Goal: Book appointment/travel/reservation

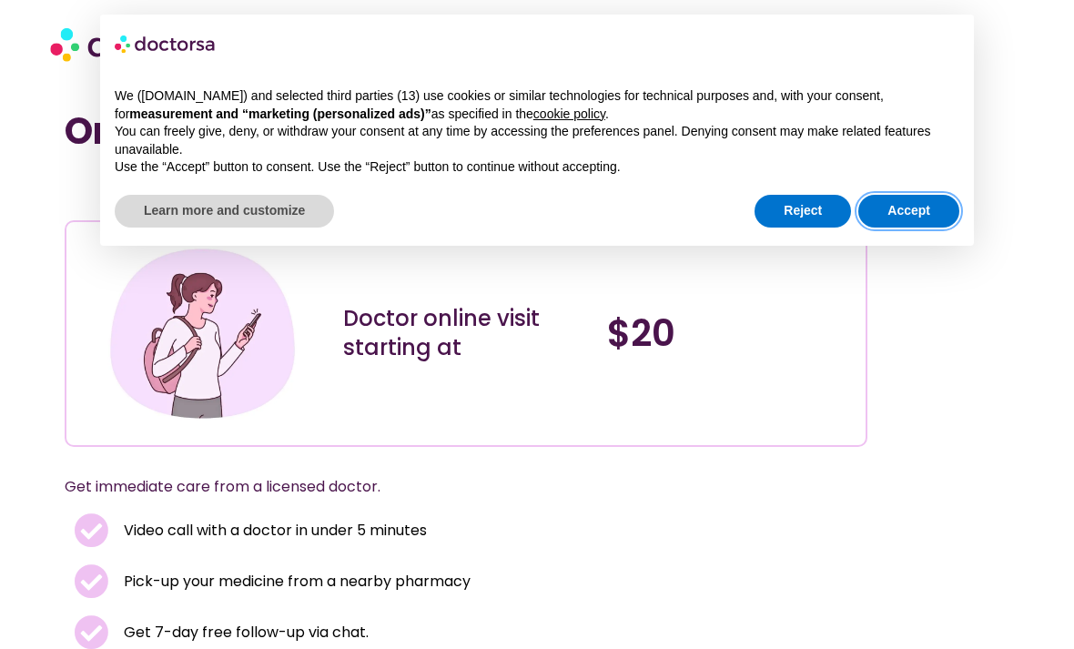
click at [903, 219] on button "Accept" at bounding box center [909, 211] width 101 height 33
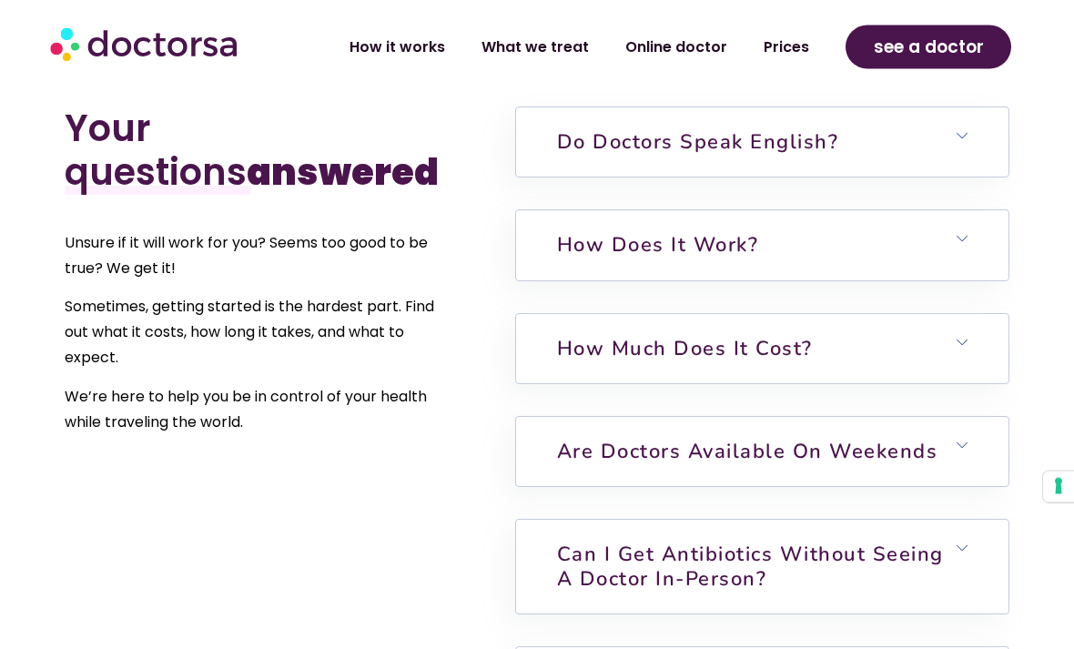
scroll to position [4386, 0]
click at [955, 337] on h6 "How much does it cost?" at bounding box center [762, 348] width 493 height 69
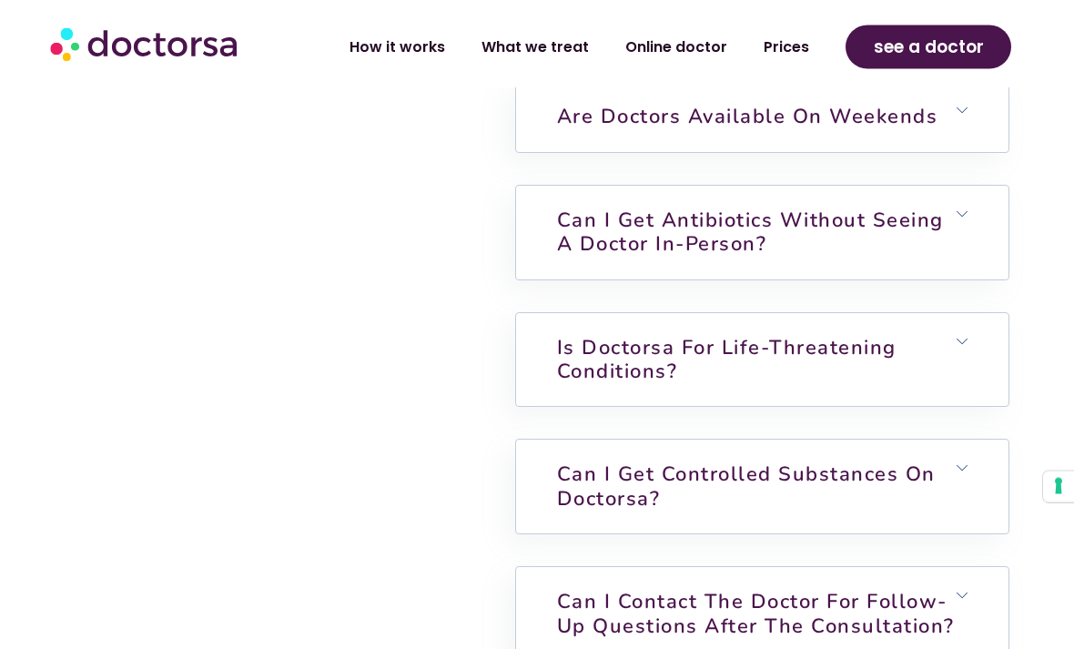
scroll to position [4927, 0]
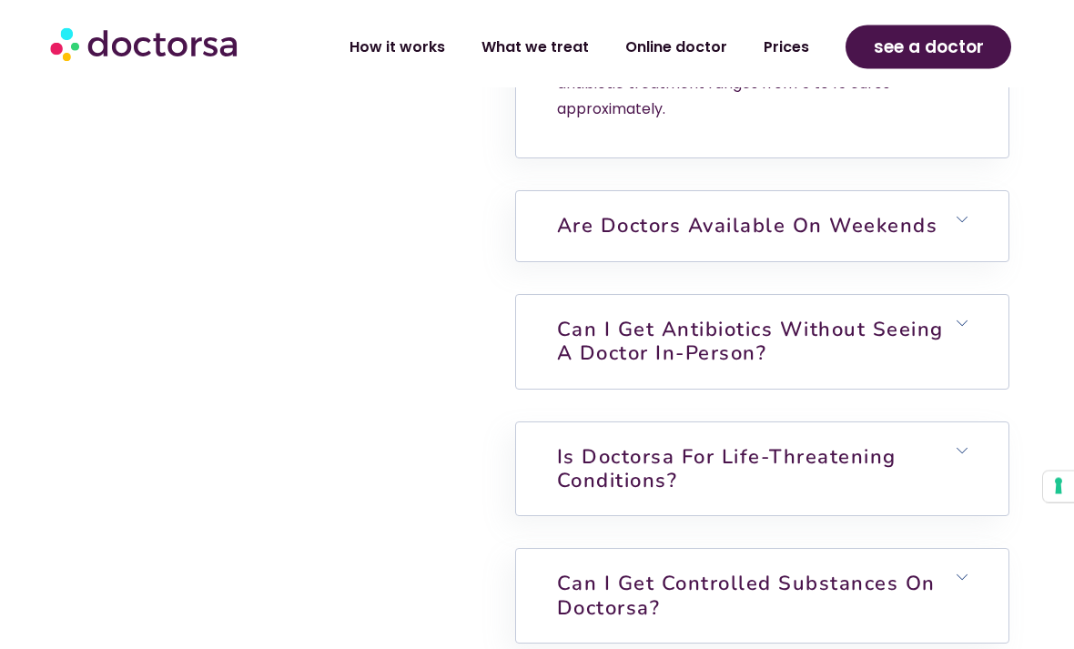
click at [961, 314] on h6 "Can I get antibiotics without seeing a doctor in-person?" at bounding box center [762, 343] width 493 height 94
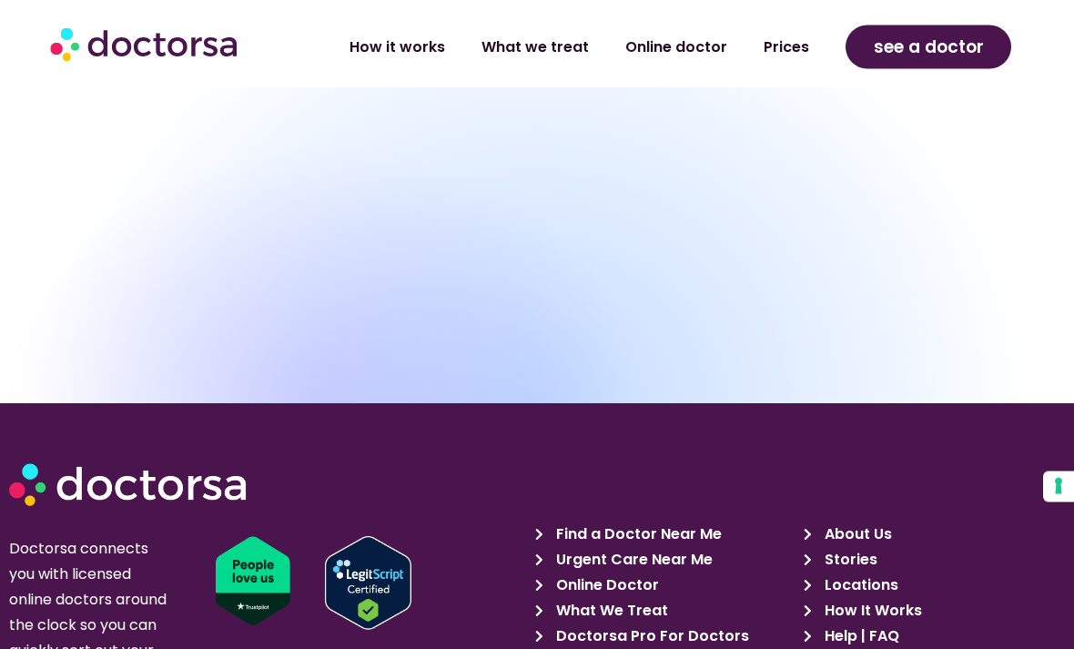
scroll to position [6946, 0]
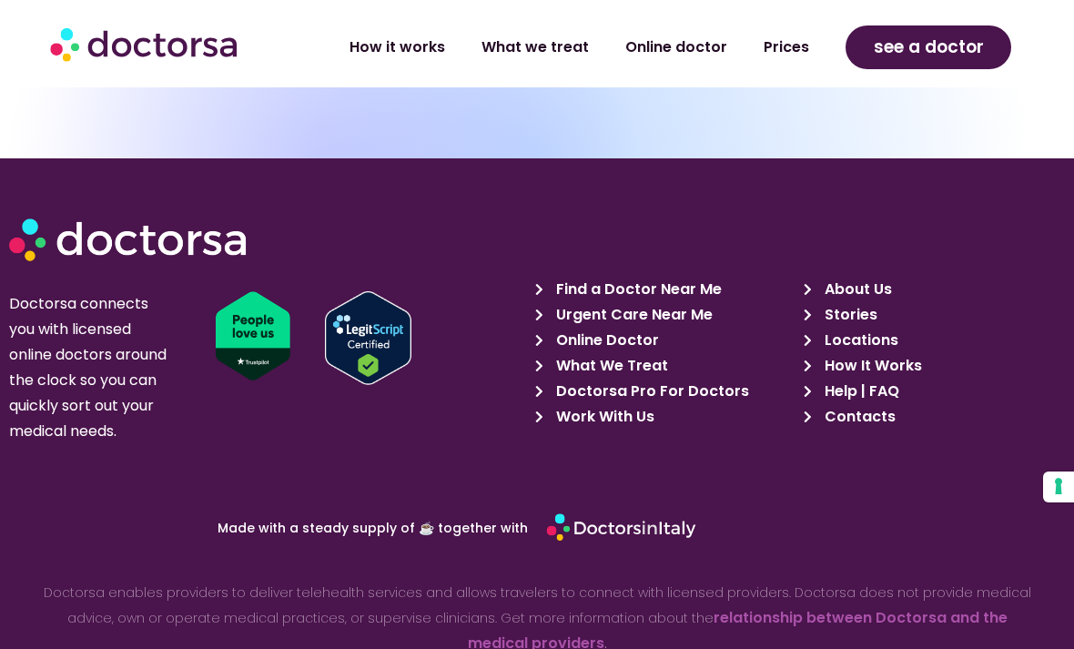
click at [912, 353] on span "How It Works" at bounding box center [871, 365] width 102 height 25
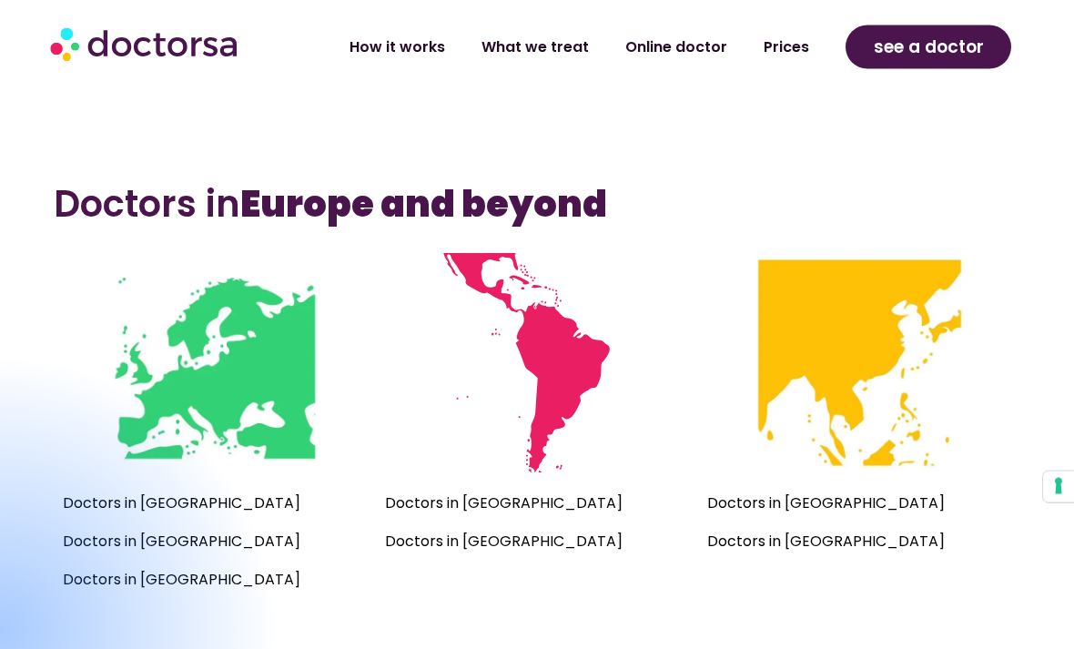
scroll to position [1146, 0]
click at [163, 511] on div at bounding box center [-1, 630] width 559 height 552
click at [160, 502] on div at bounding box center [-1, 630] width 559 height 552
click at [156, 508] on div at bounding box center [-1, 630] width 559 height 552
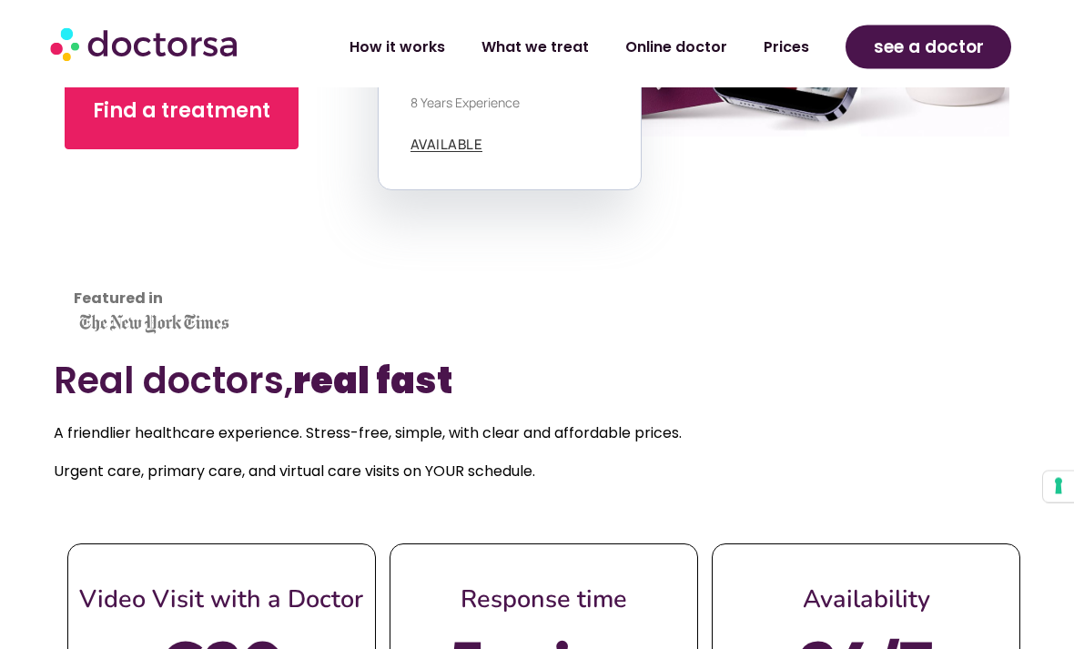
scroll to position [538, 0]
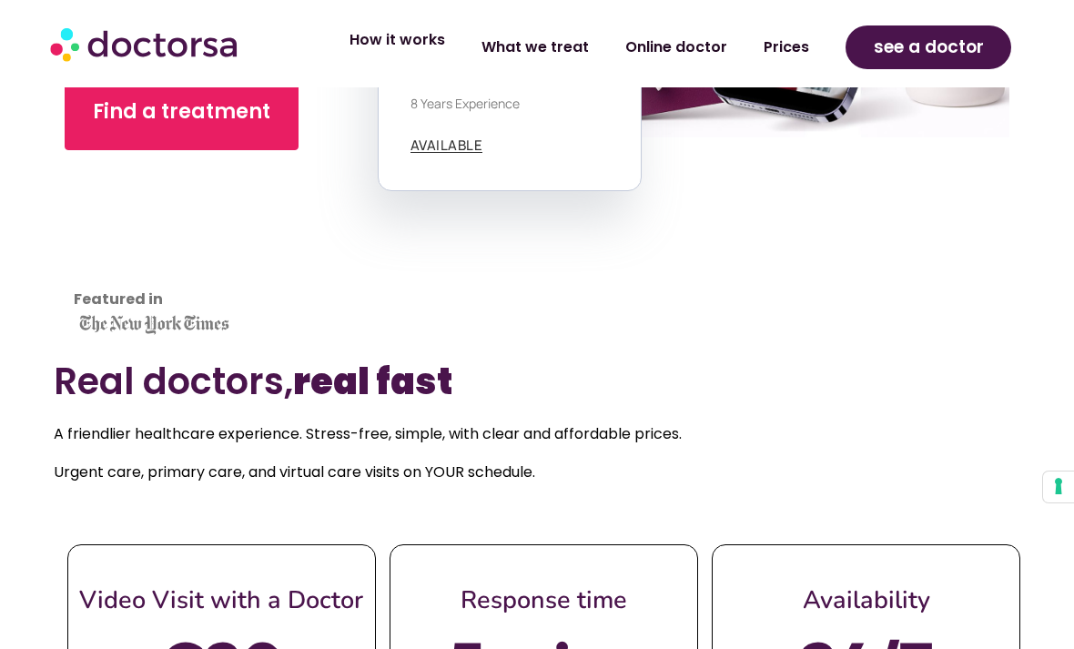
click at [429, 39] on link "How it works" at bounding box center [397, 40] width 132 height 42
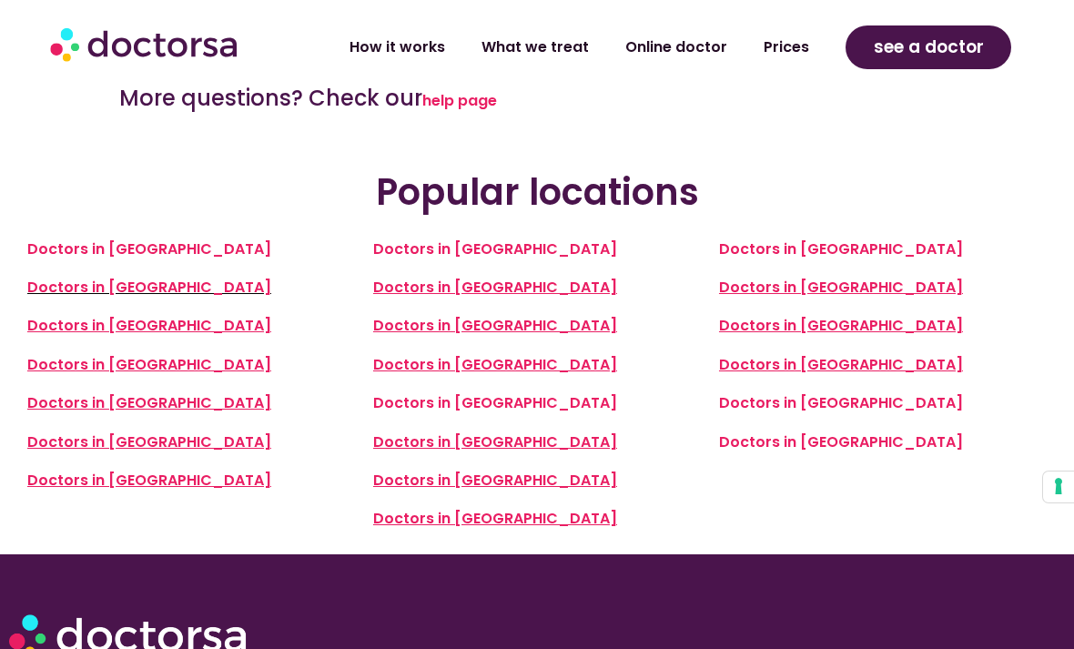
scroll to position [3880, 0]
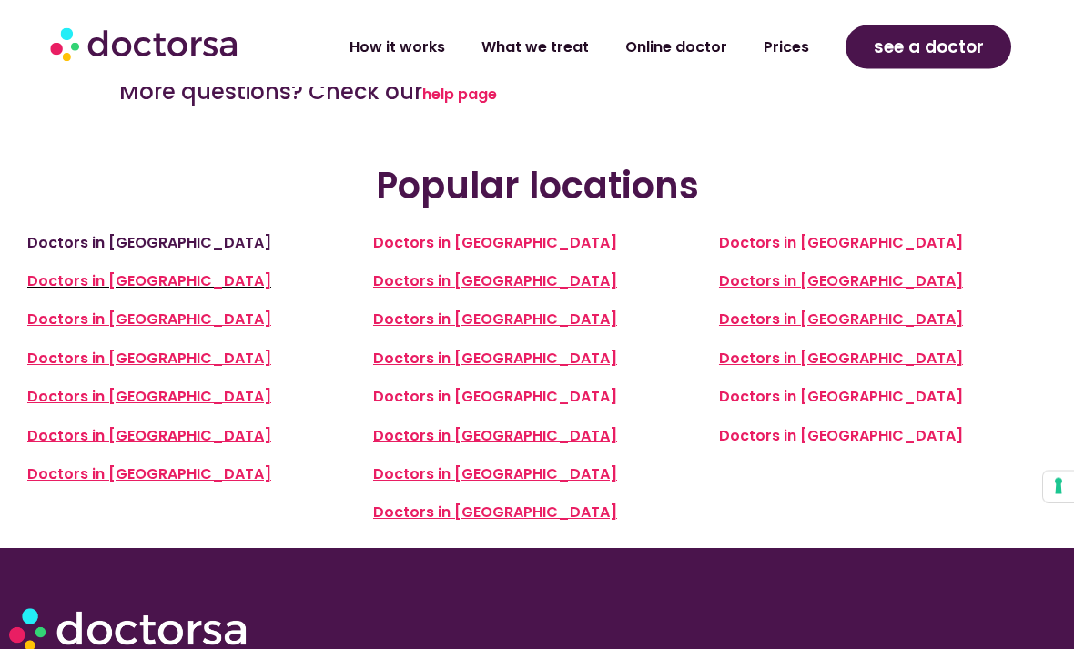
click at [128, 233] on link "Doctors in [GEOGRAPHIC_DATA]" at bounding box center [149, 243] width 244 height 21
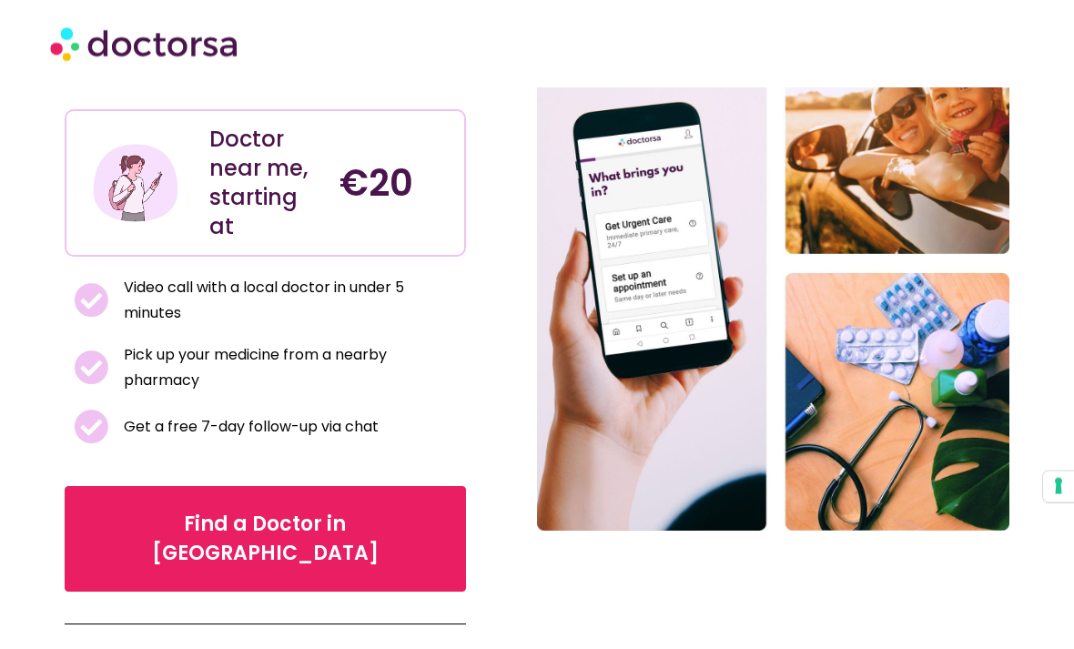
scroll to position [220, 0]
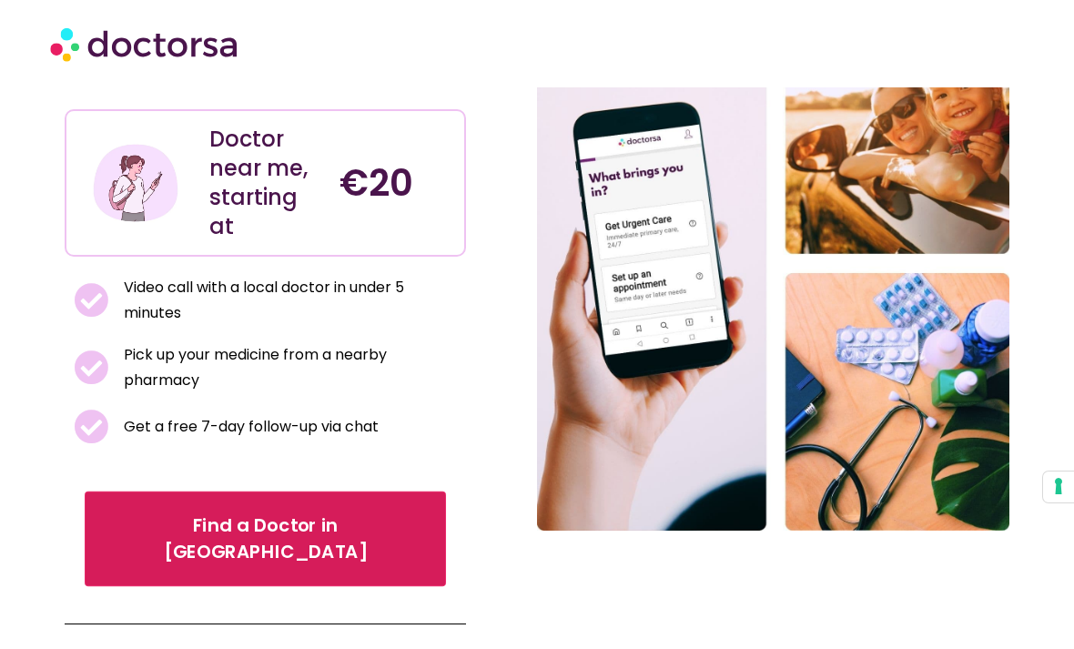
click at [268, 513] on span "Find a Doctor in France" at bounding box center [265, 539] width 310 height 53
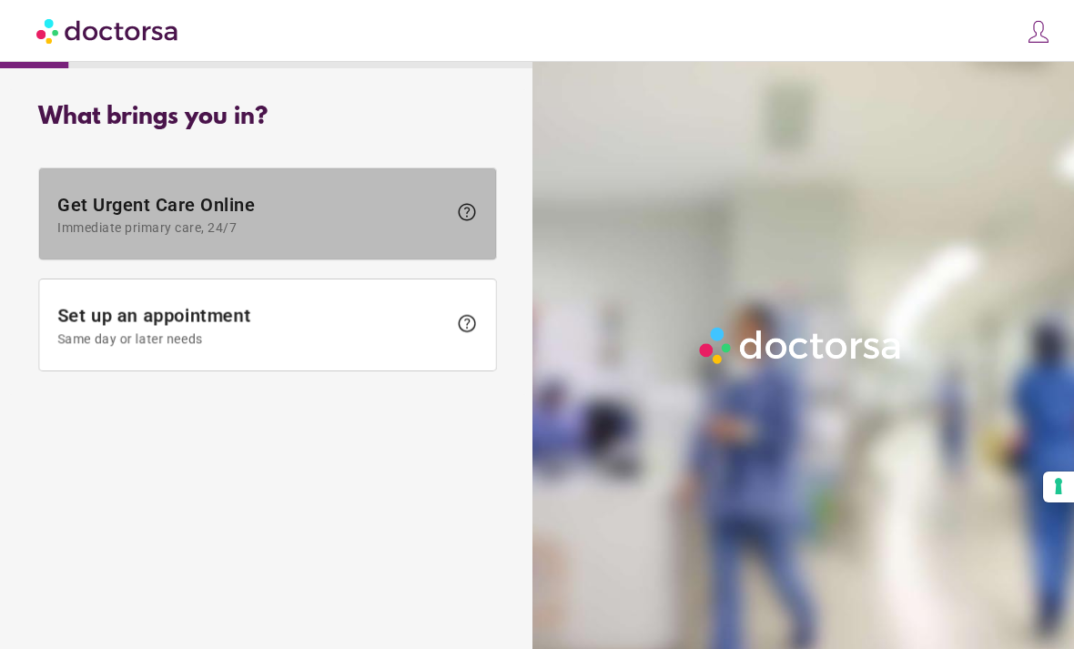
click at [401, 214] on span "Get Urgent Care Online Immediate primary care, 24/7" at bounding box center [252, 214] width 390 height 41
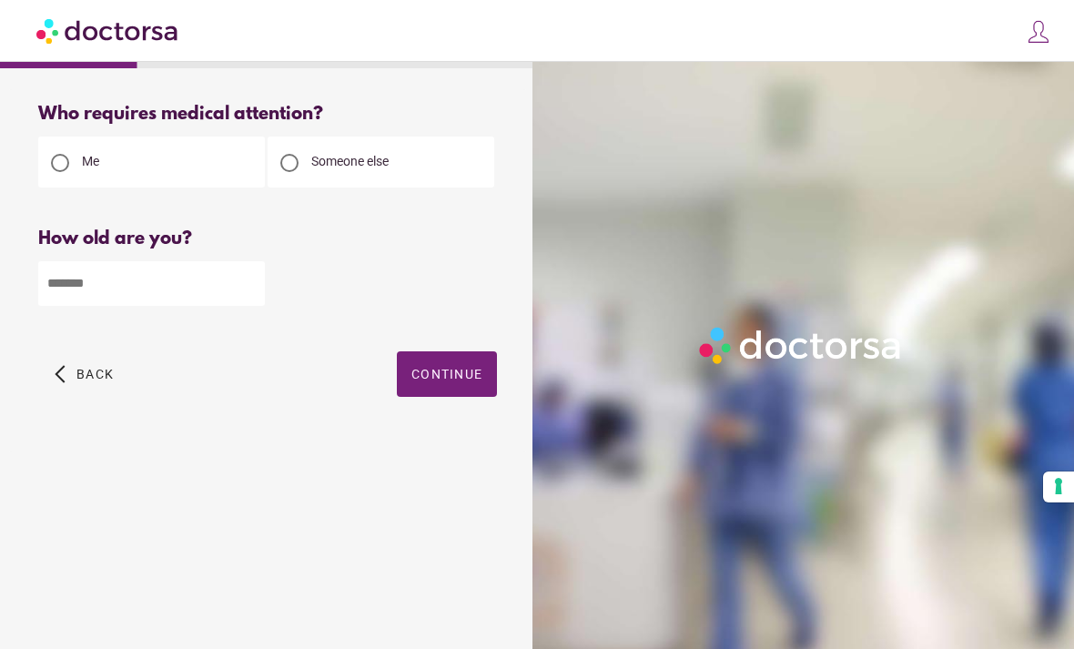
click at [197, 304] on input "number" at bounding box center [151, 283] width 227 height 45
type input "**"
click at [463, 376] on span "Continue" at bounding box center [447, 374] width 71 height 15
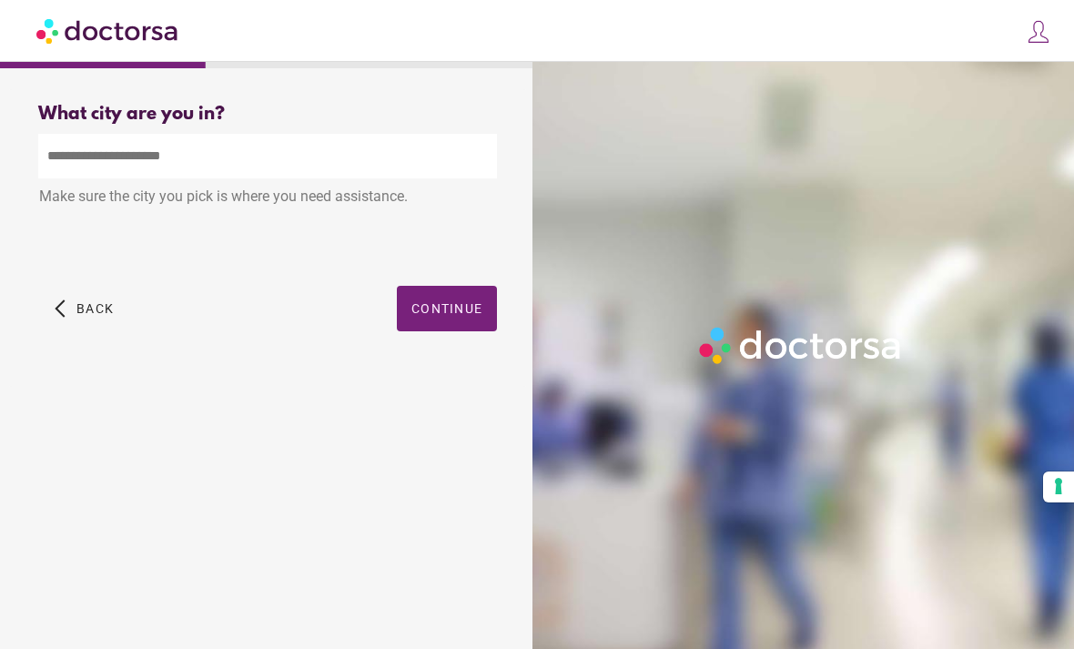
click at [414, 178] on input "text" at bounding box center [267, 156] width 459 height 45
type input "*"
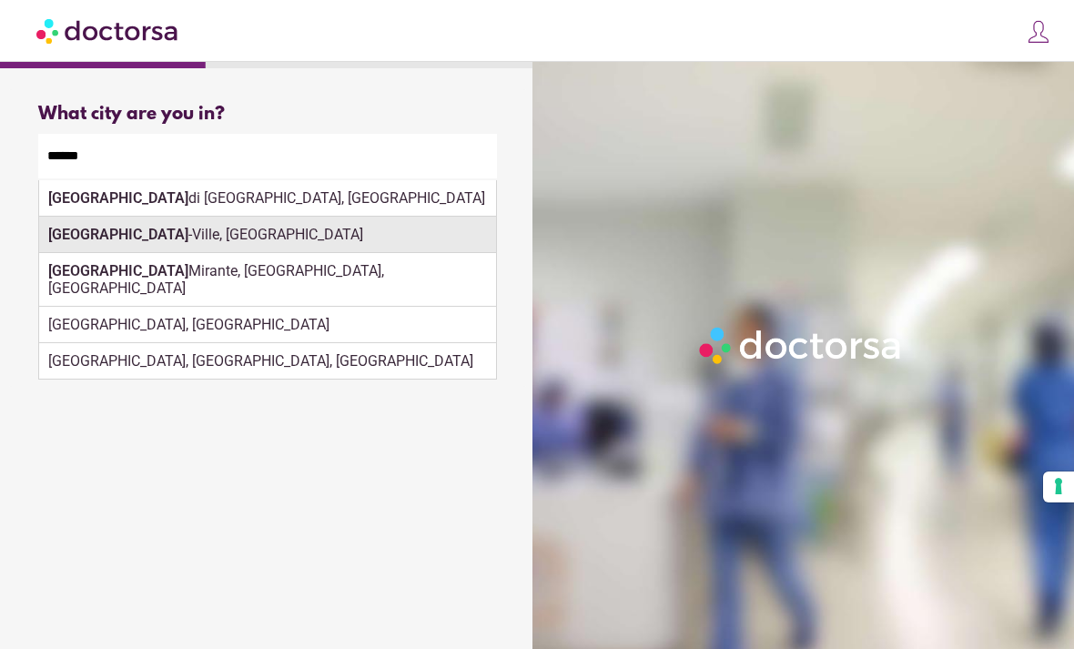
click at [236, 233] on div "[GEOGRAPHIC_DATA], [GEOGRAPHIC_DATA]" at bounding box center [267, 235] width 457 height 36
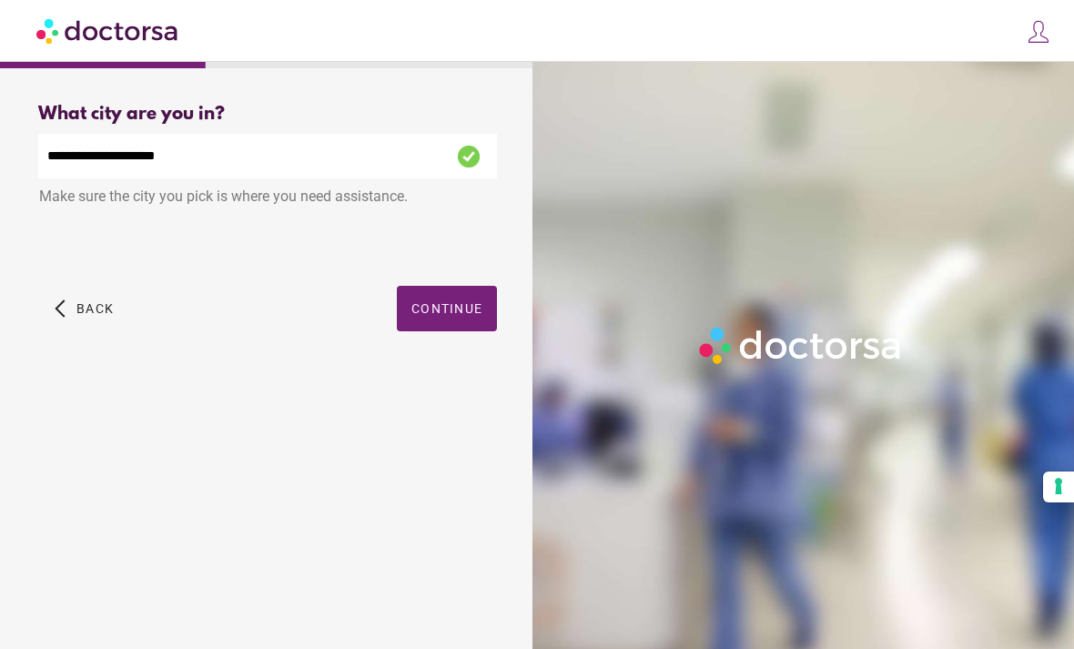
click at [442, 146] on input "**********" at bounding box center [267, 156] width 459 height 45
click at [462, 153] on input "**********" at bounding box center [267, 156] width 459 height 45
type input "*"
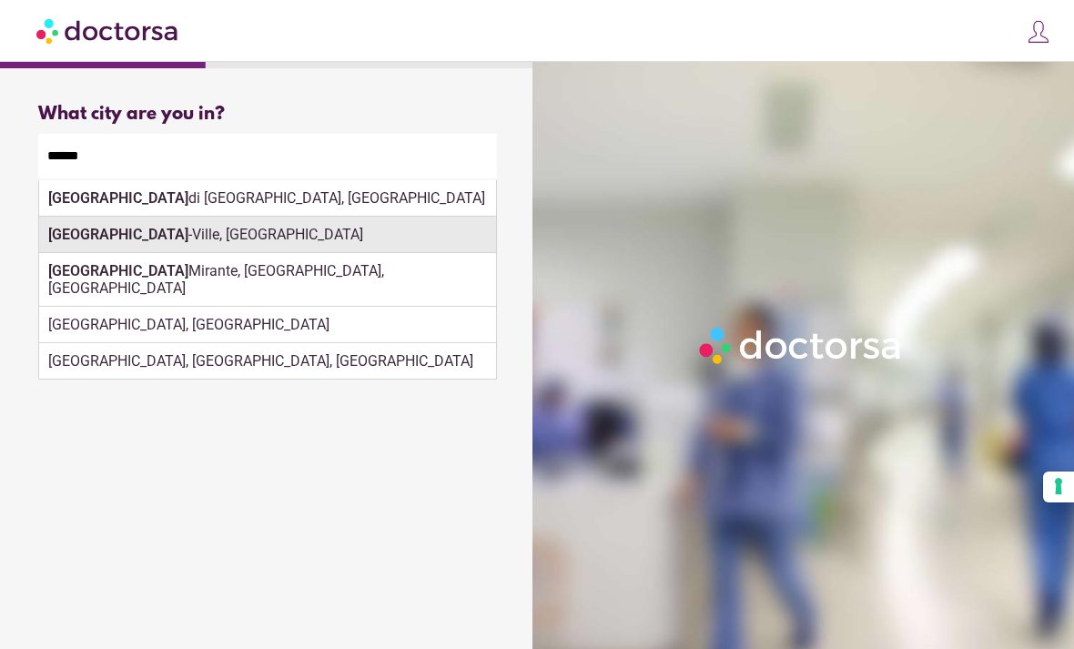
click at [308, 234] on div "[GEOGRAPHIC_DATA], [GEOGRAPHIC_DATA]" at bounding box center [267, 235] width 457 height 36
type input "**********"
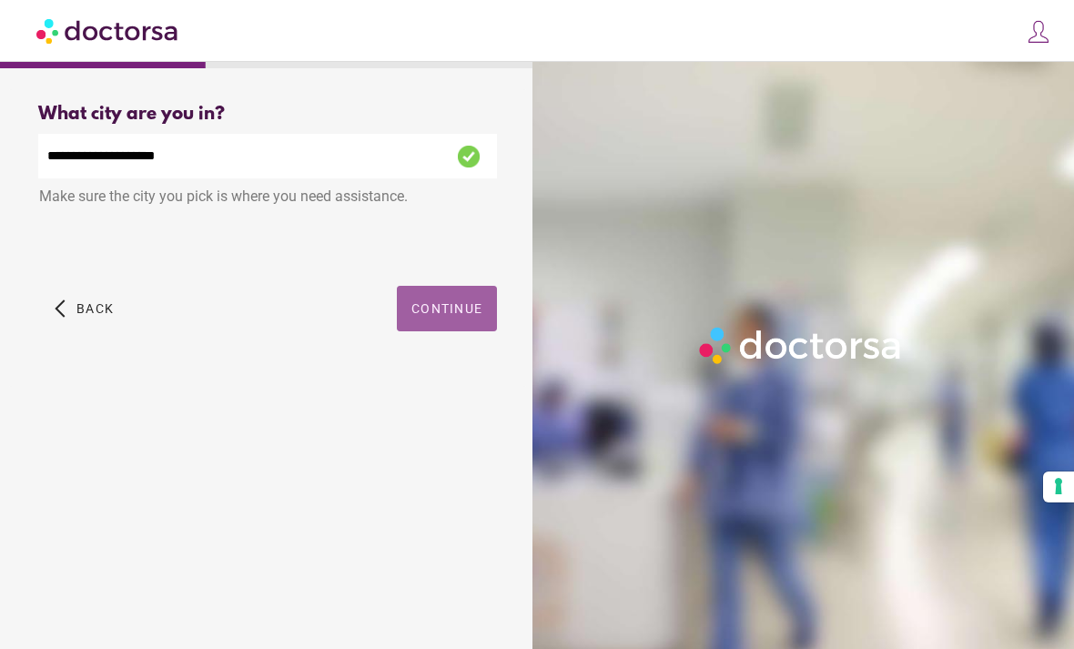
click at [442, 301] on span "button" at bounding box center [447, 309] width 100 height 46
